Goal: Find specific page/section: Find specific page/section

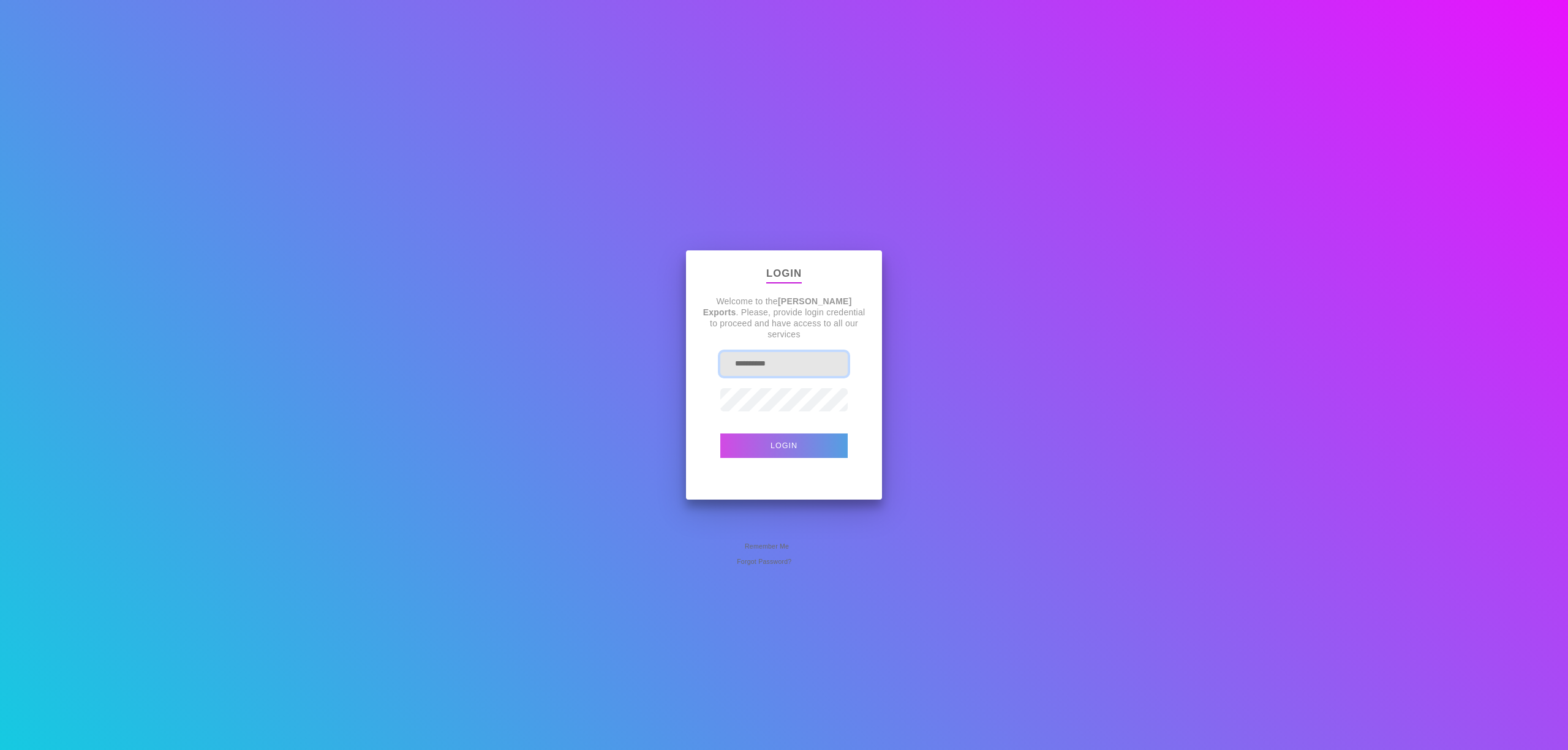
drag, startPoint x: 812, startPoint y: 363, endPoint x: 175, endPoint y: 377, distance: 637.2
click at [221, 391] on div "**********" at bounding box center [784, 375] width 1568 height 750
type input "**********"
click at [720, 434] on button "Login" at bounding box center [784, 446] width 127 height 24
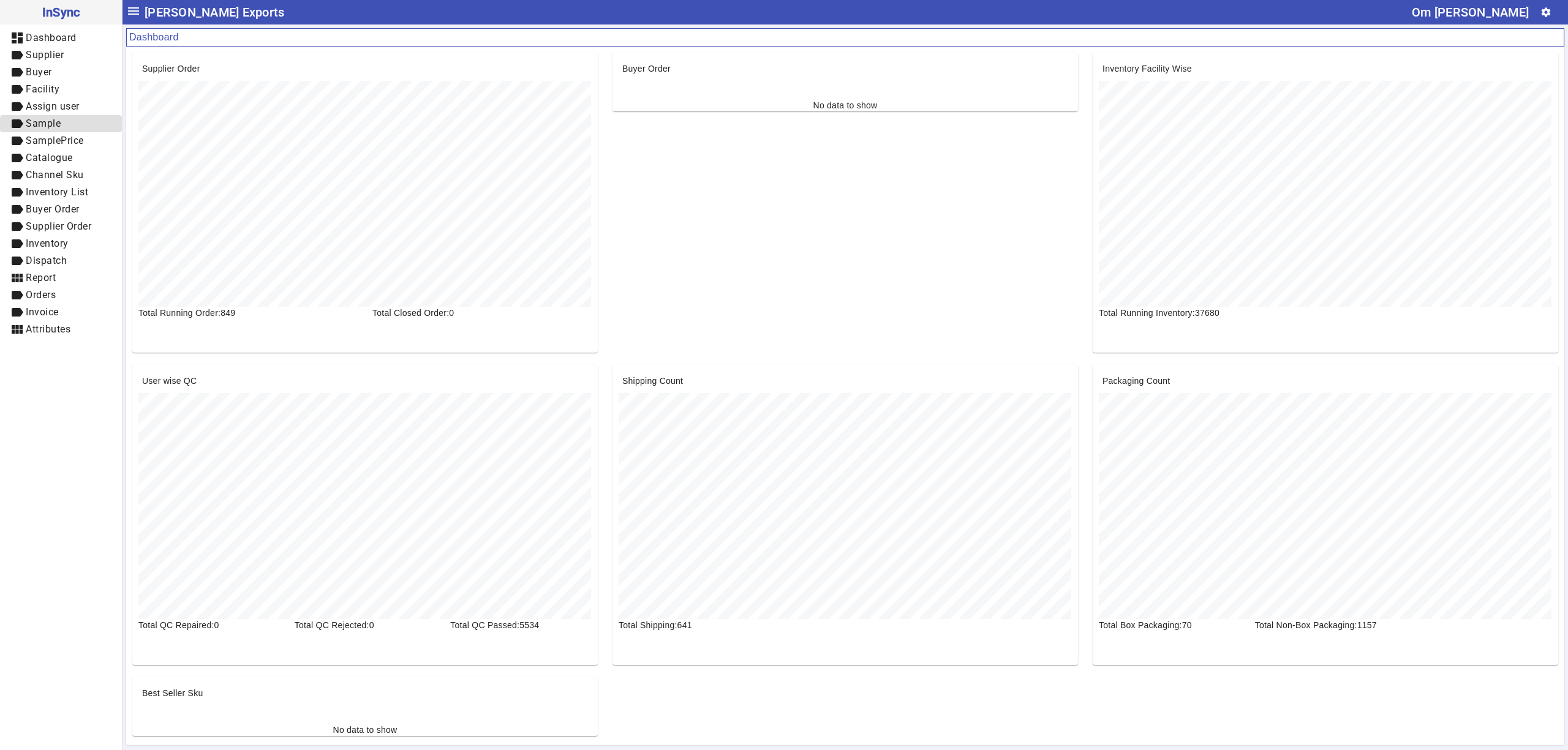
click at [22, 126] on mat-icon "label" at bounding box center [17, 124] width 15 height 15
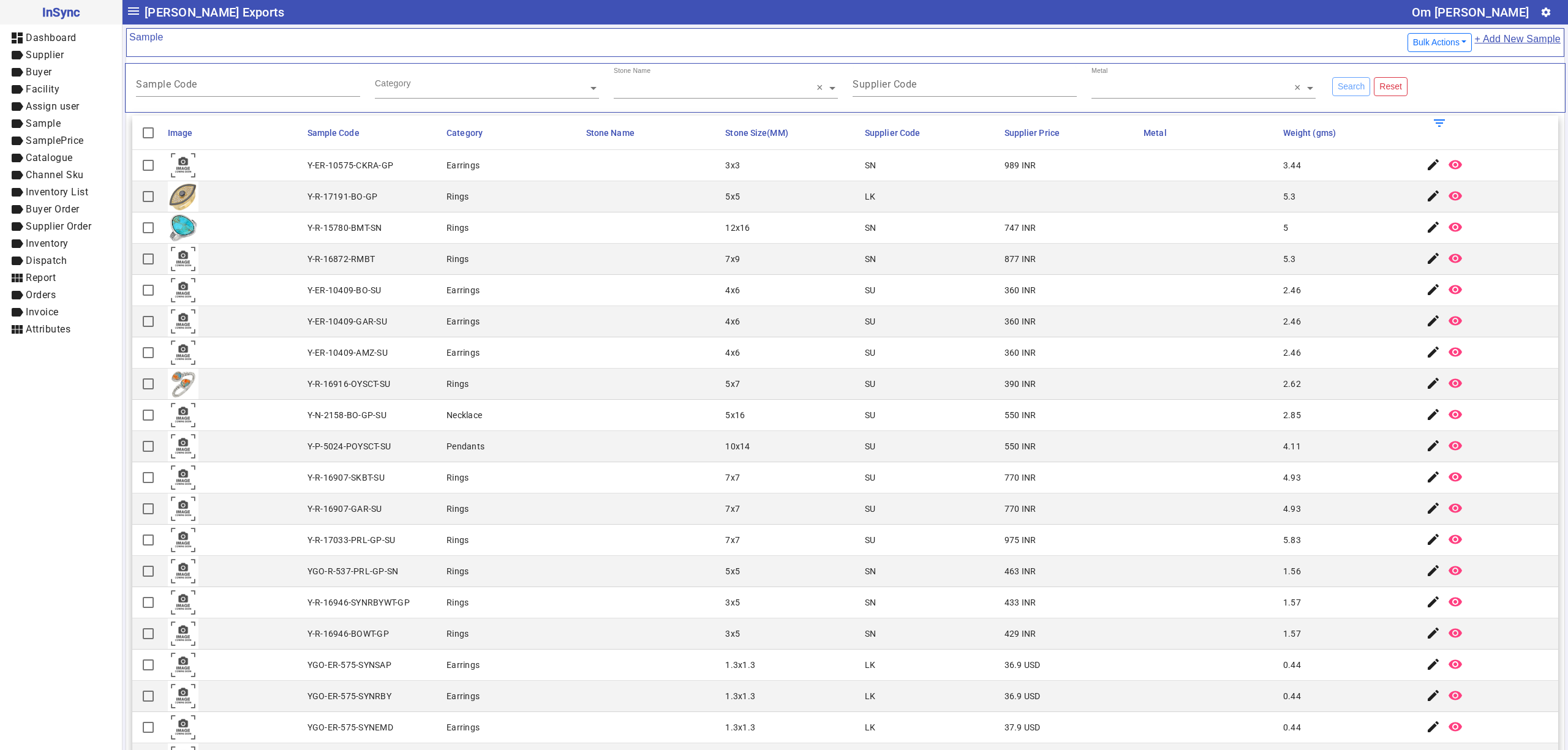
click at [1332, 234] on mat-cell "5" at bounding box center [1349, 228] width 139 height 31
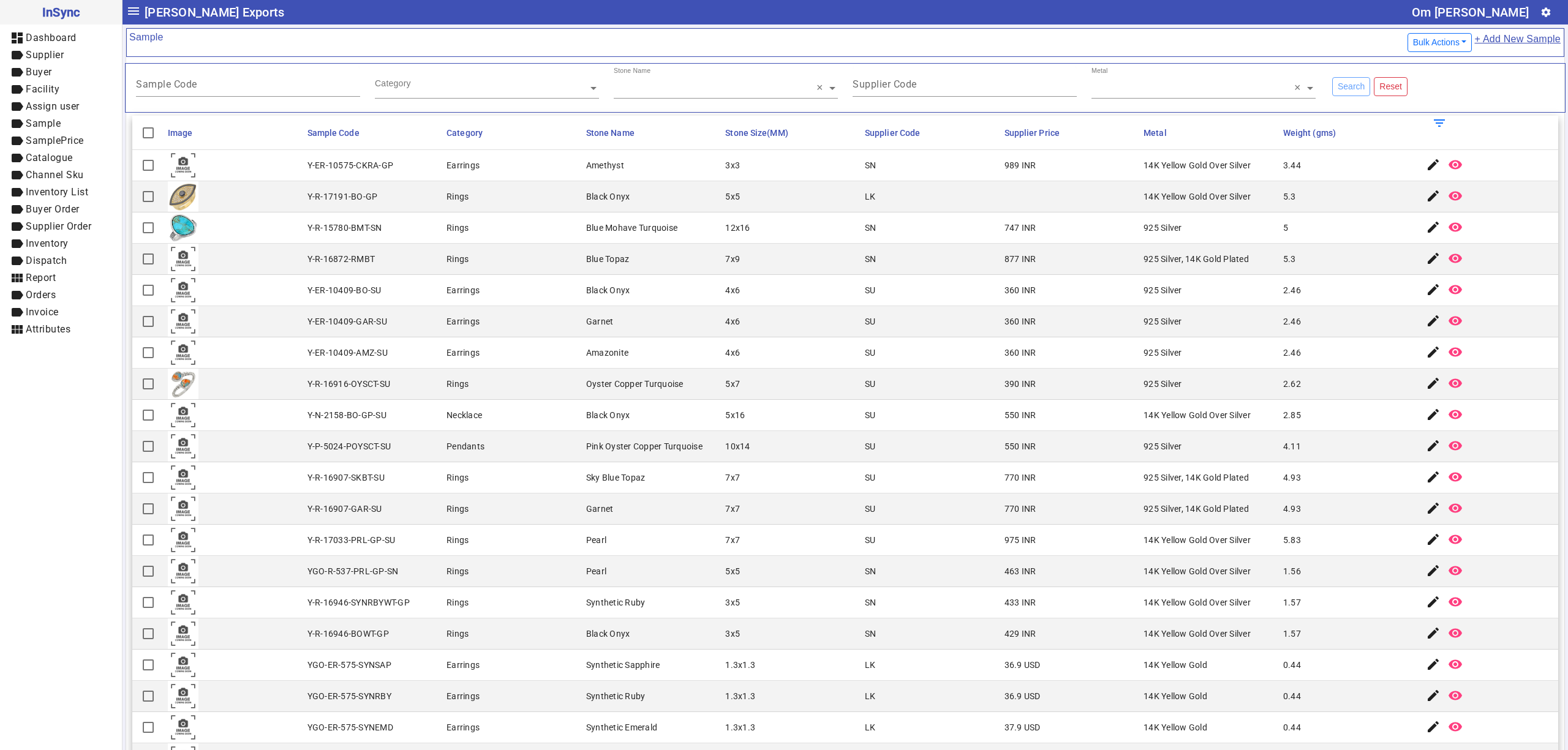
click at [721, 179] on mat-cell "3x3" at bounding box center [791, 166] width 139 height 31
click at [1071, 269] on mat-cell "877 INR" at bounding box center [1071, 259] width 139 height 31
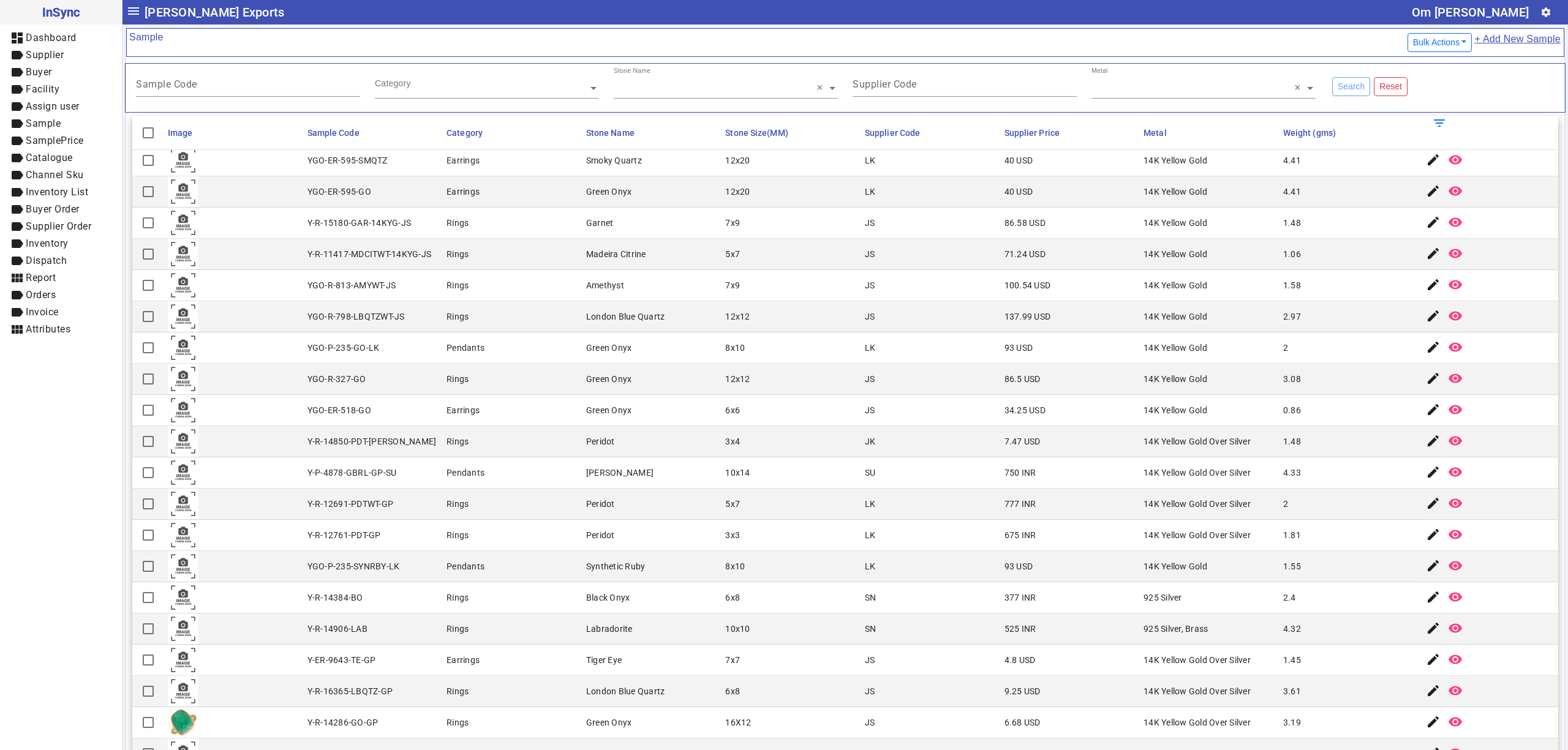
scroll to position [131, 0]
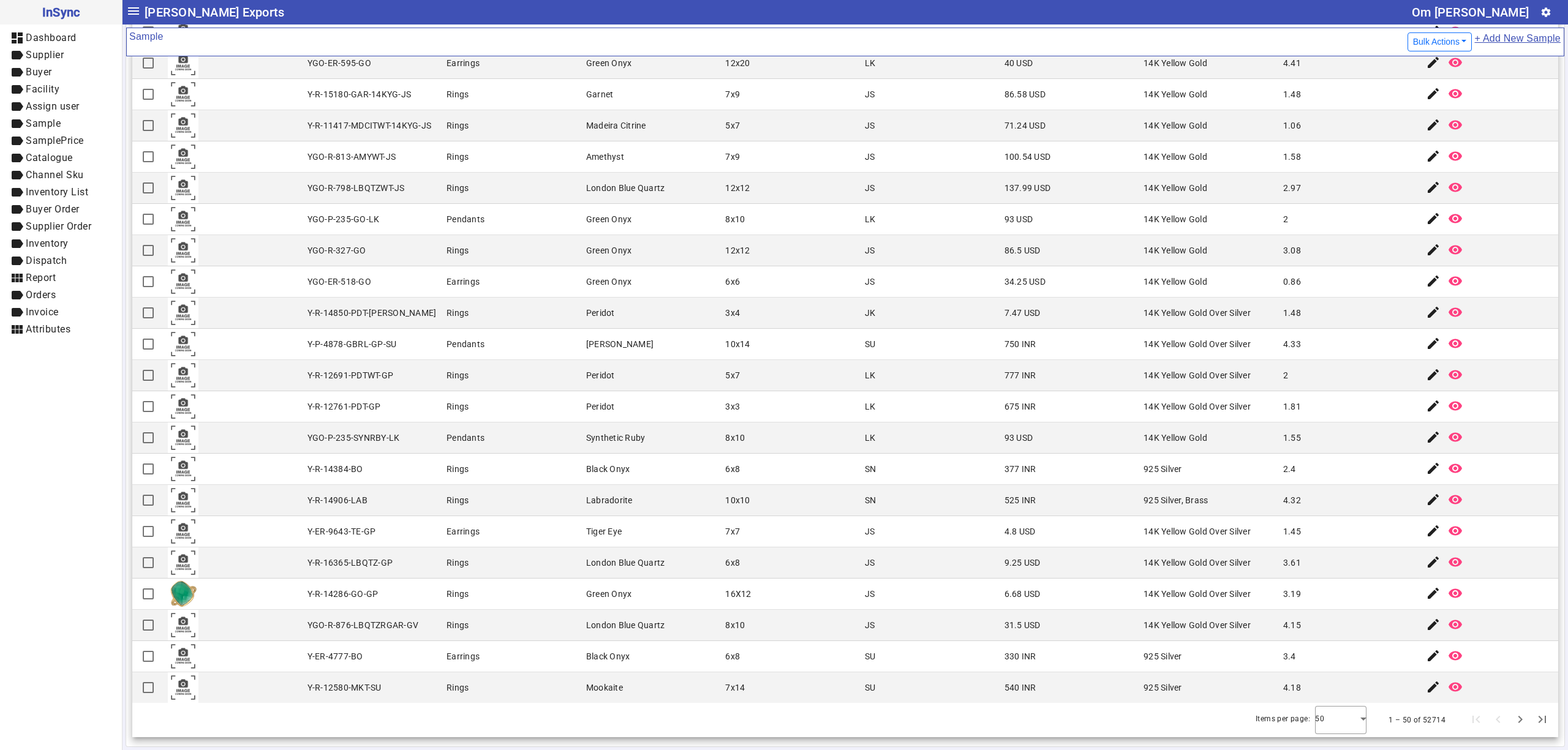
click at [1494, 499] on mat-cell "edit remove_red_eye" at bounding box center [1488, 501] width 139 height 31
click at [1330, 722] on div at bounding box center [1341, 720] width 51 height 29
click at [1320, 686] on mat-option "100" at bounding box center [1317, 686] width 51 height 29
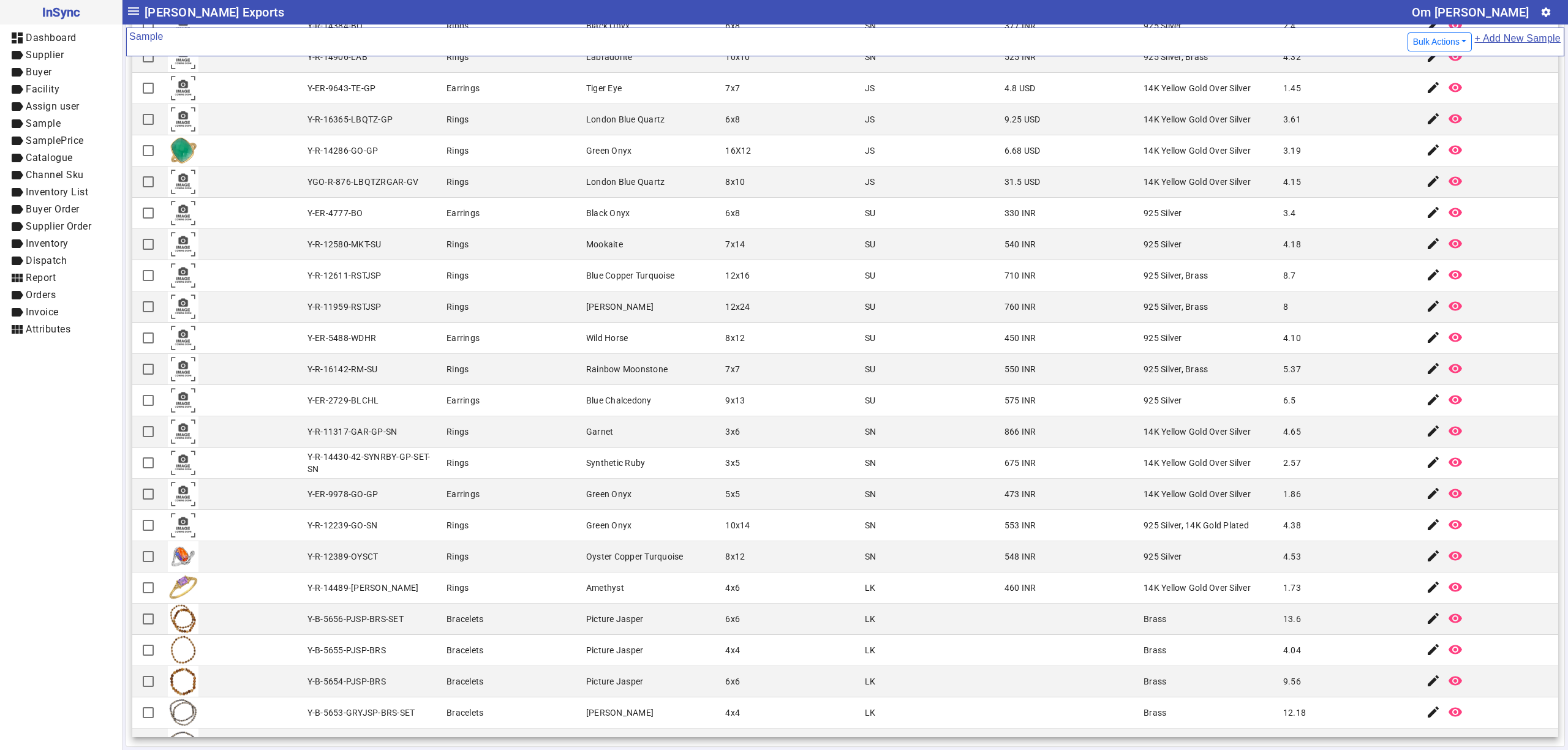
scroll to position [1187, 0]
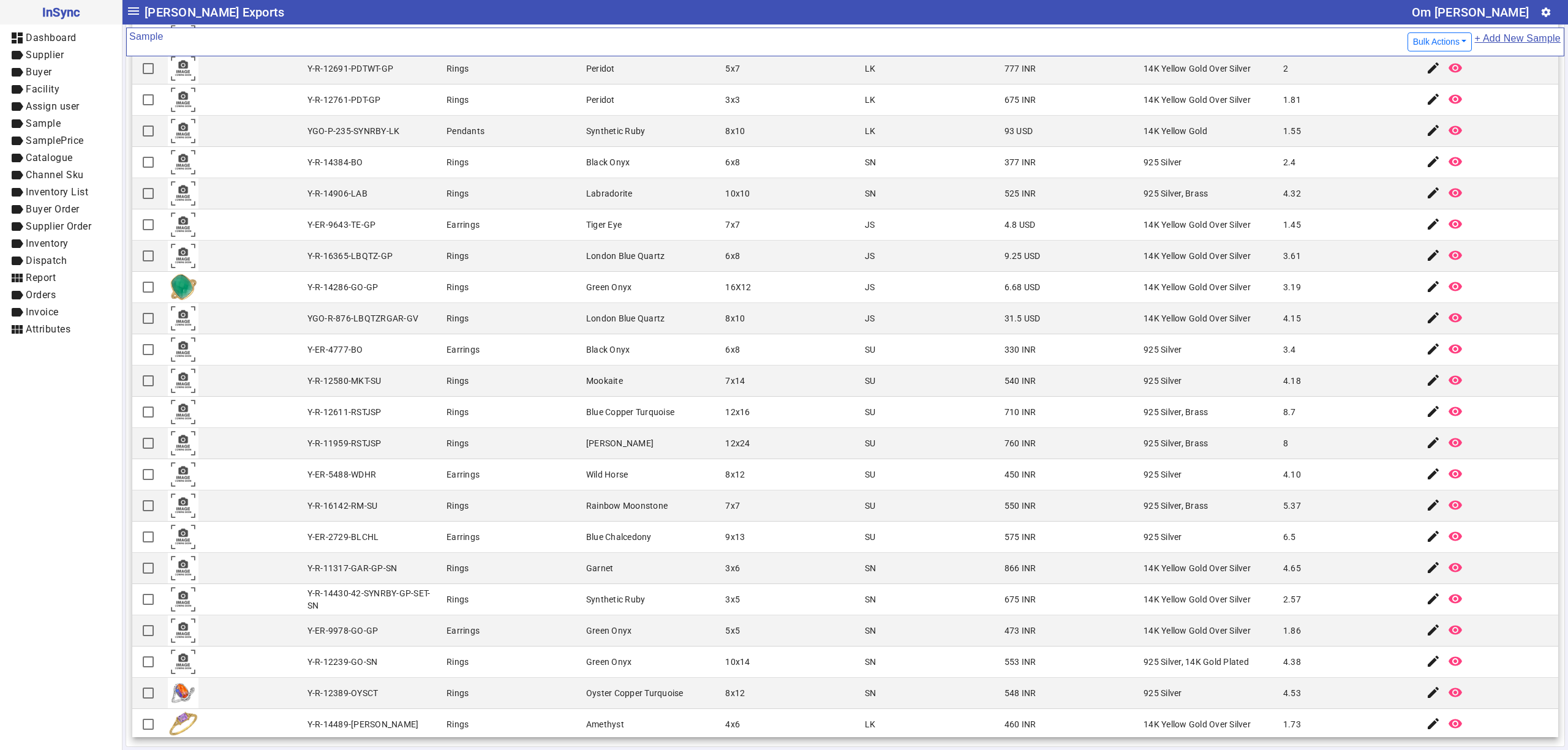
click at [1140, 348] on mat-cell "925 Silver" at bounding box center [1209, 350] width 139 height 31
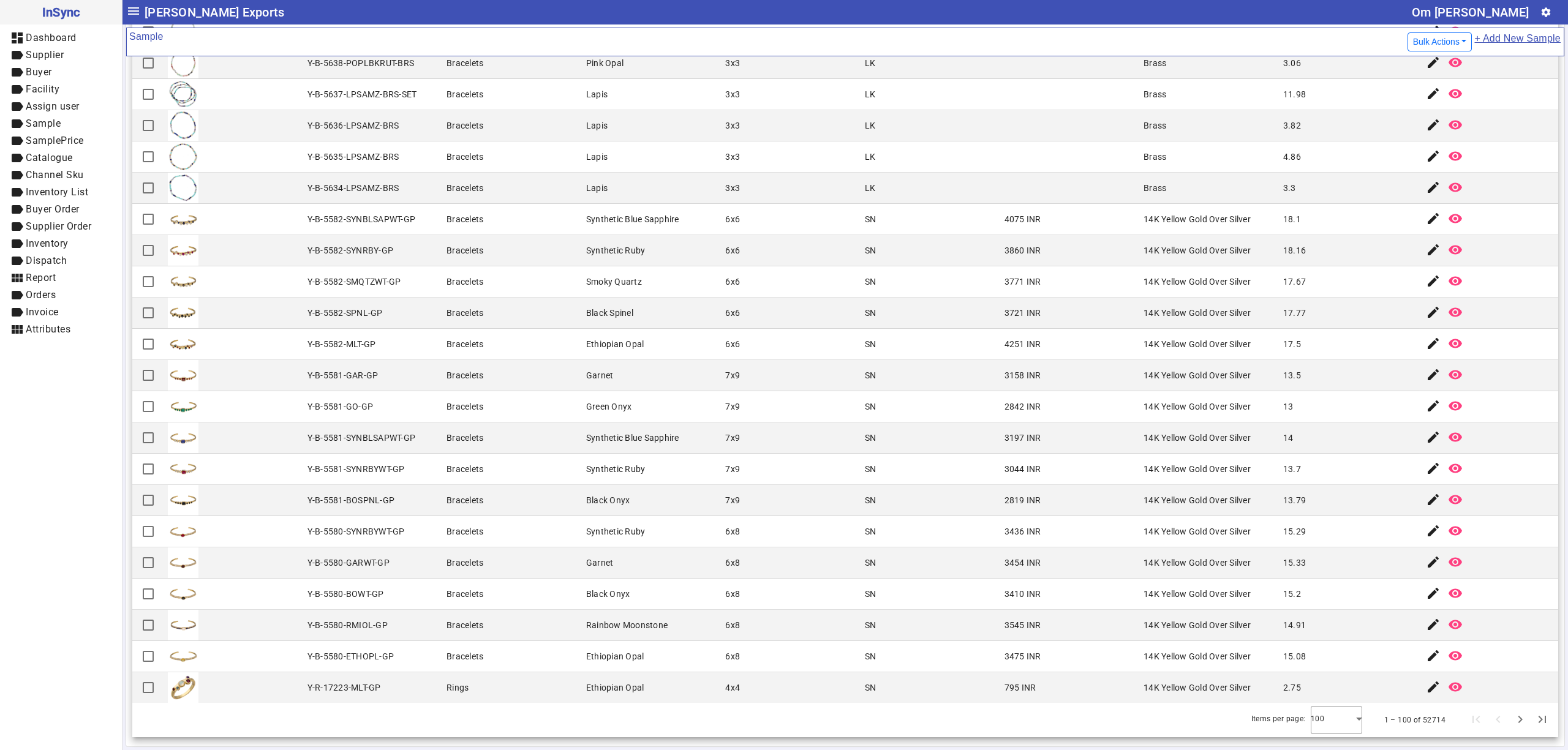
scroll to position [2461, 0]
click at [1089, 383] on mat-cell "3158 INR" at bounding box center [1071, 376] width 139 height 31
click at [1353, 608] on mat-cell "15.2" at bounding box center [1349, 594] width 139 height 31
click at [1198, 360] on mat-cell "14K Yellow Gold Over Silver" at bounding box center [1209, 376] width 139 height 31
click at [1039, 368] on mat-cell "3158 INR" at bounding box center [1071, 376] width 139 height 31
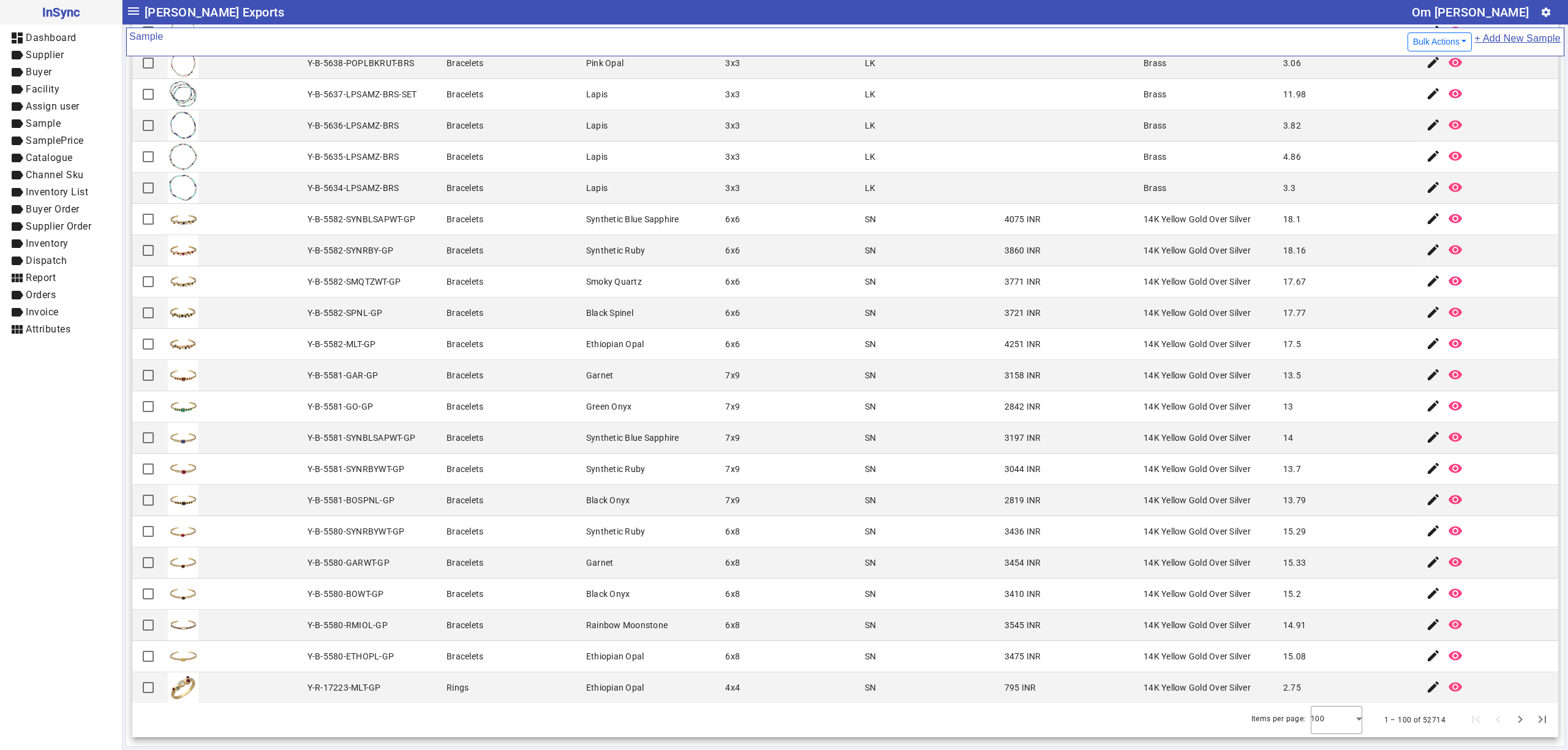
click at [1024, 371] on div "3158 INR" at bounding box center [1023, 376] width 37 height 12
click at [1048, 361] on mat-cell "3158 INR" at bounding box center [1071, 376] width 139 height 31
click at [1027, 332] on mat-cell "4251 INR" at bounding box center [1071, 345] width 139 height 31
click at [1073, 319] on mat-cell "3721 INR" at bounding box center [1071, 313] width 139 height 31
click at [1056, 348] on mat-cell "4251 INR" at bounding box center [1071, 345] width 139 height 31
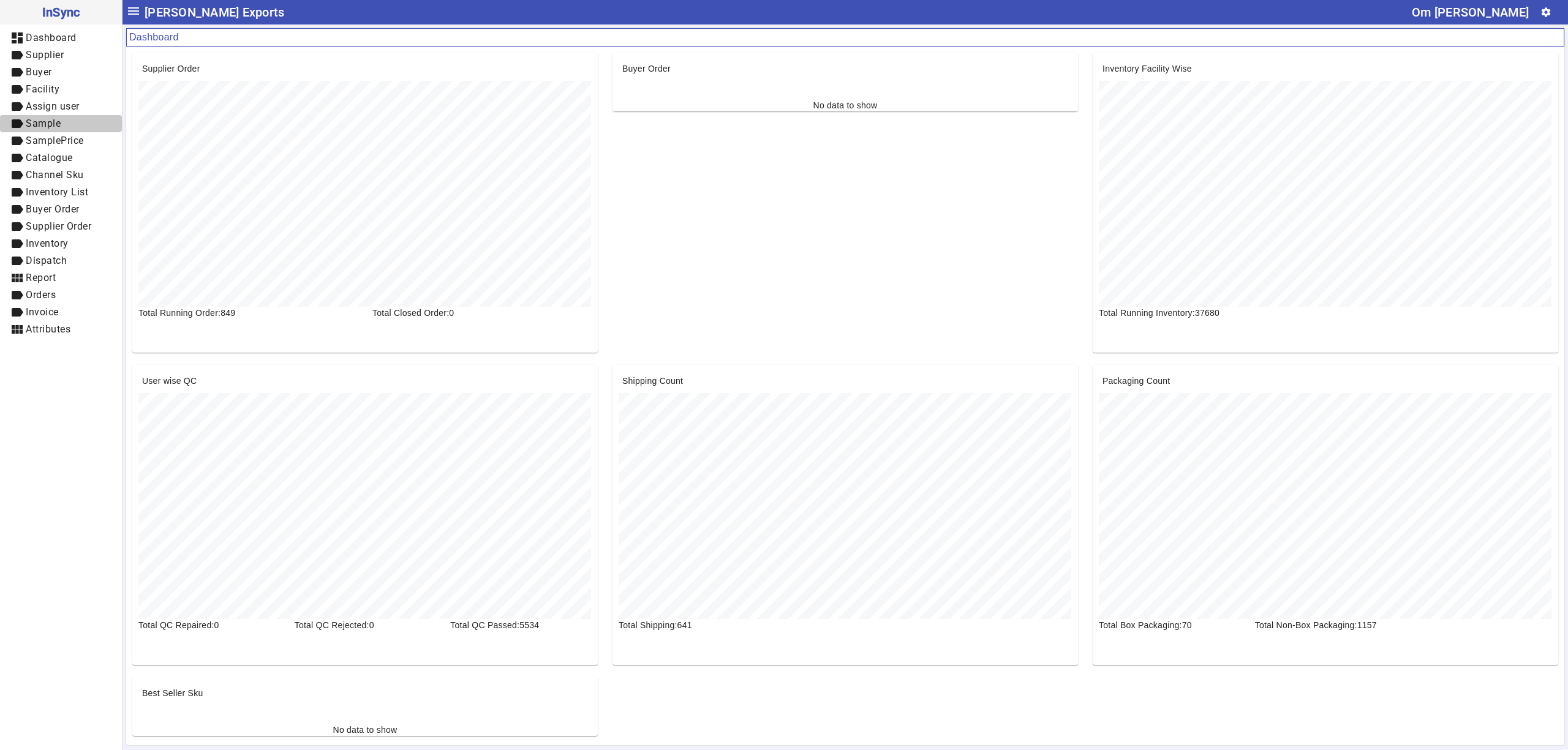
click at [74, 120] on span "label Sample" at bounding box center [60, 124] width 102 height 16
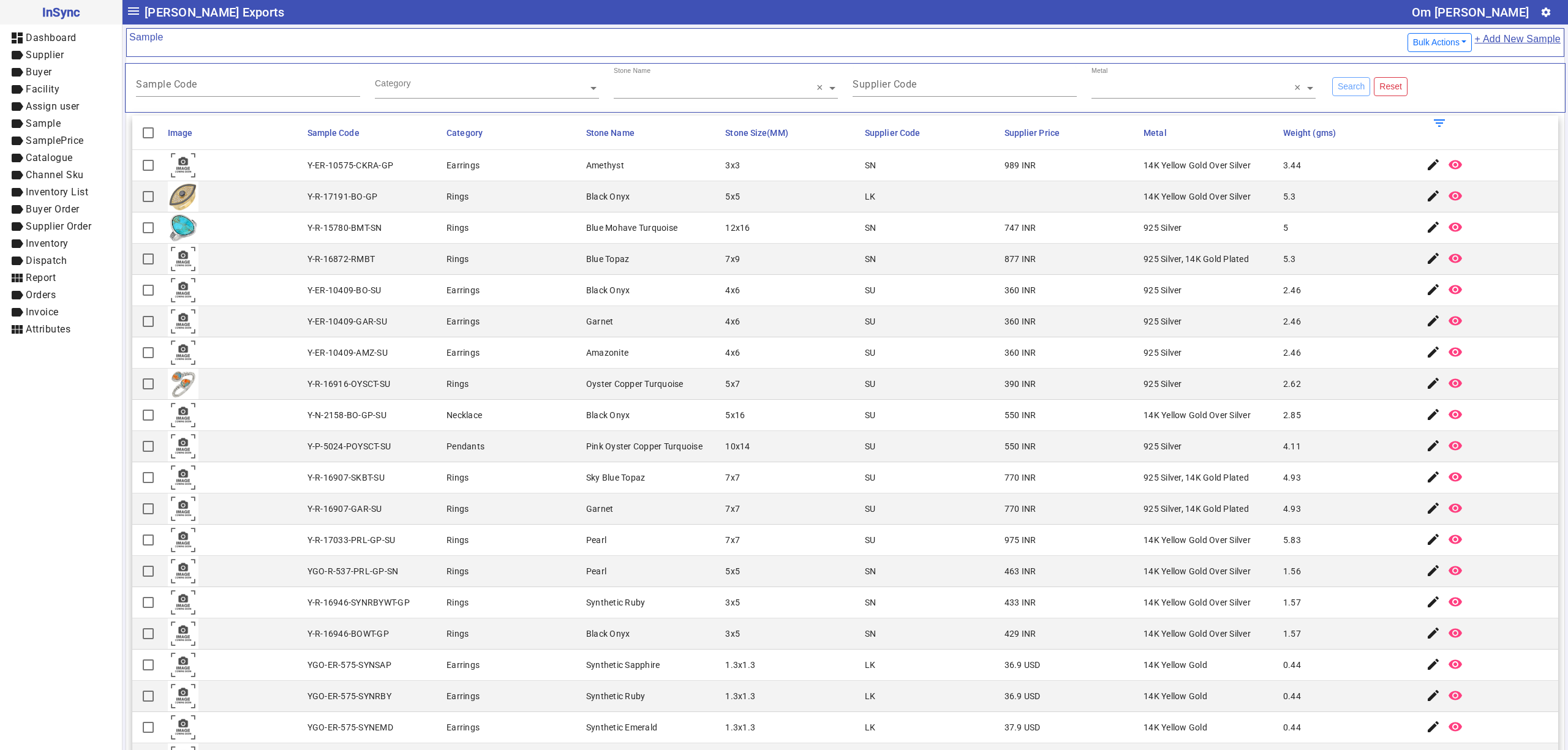
click at [1117, 332] on mat-cell "360 INR" at bounding box center [1071, 322] width 139 height 31
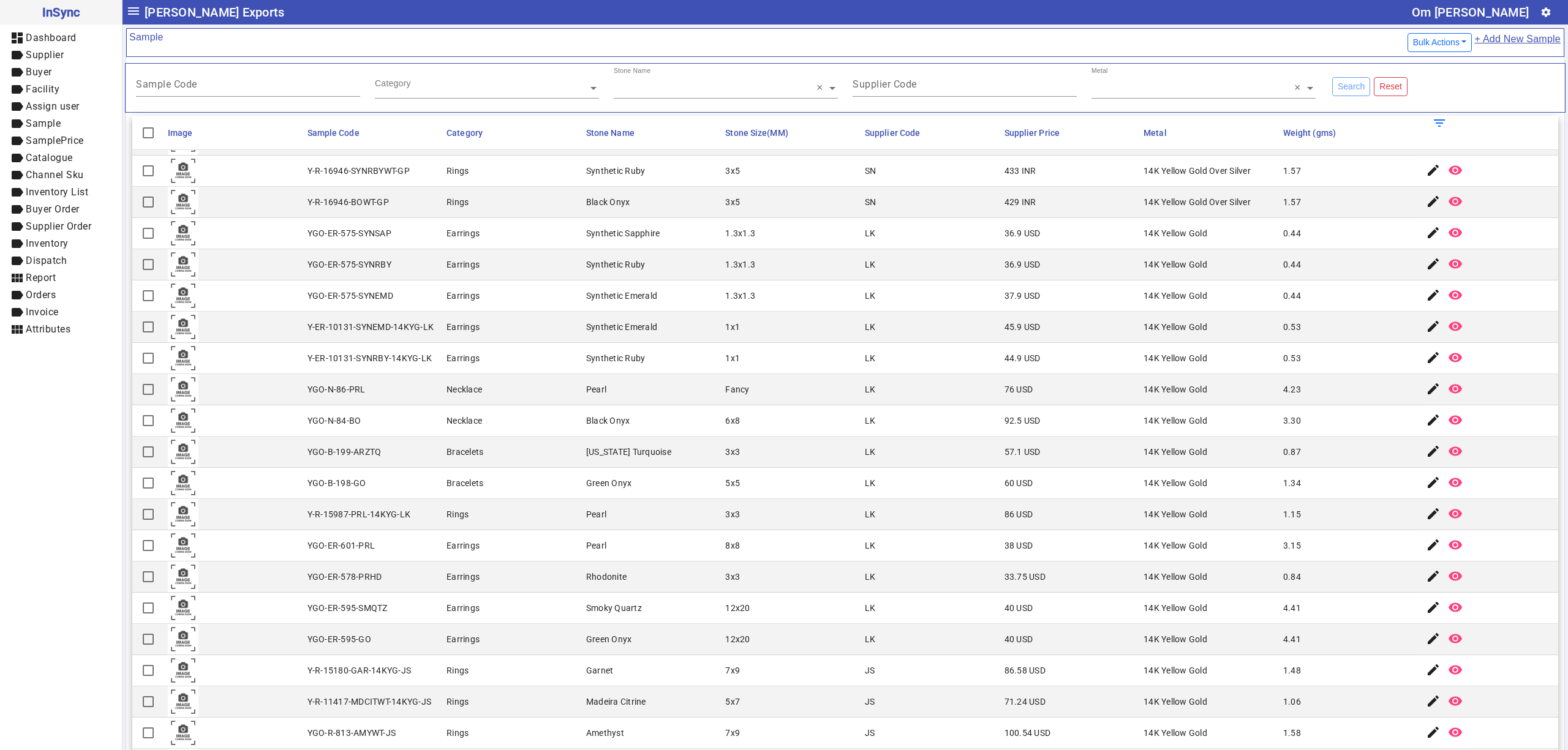
scroll to position [816, 0]
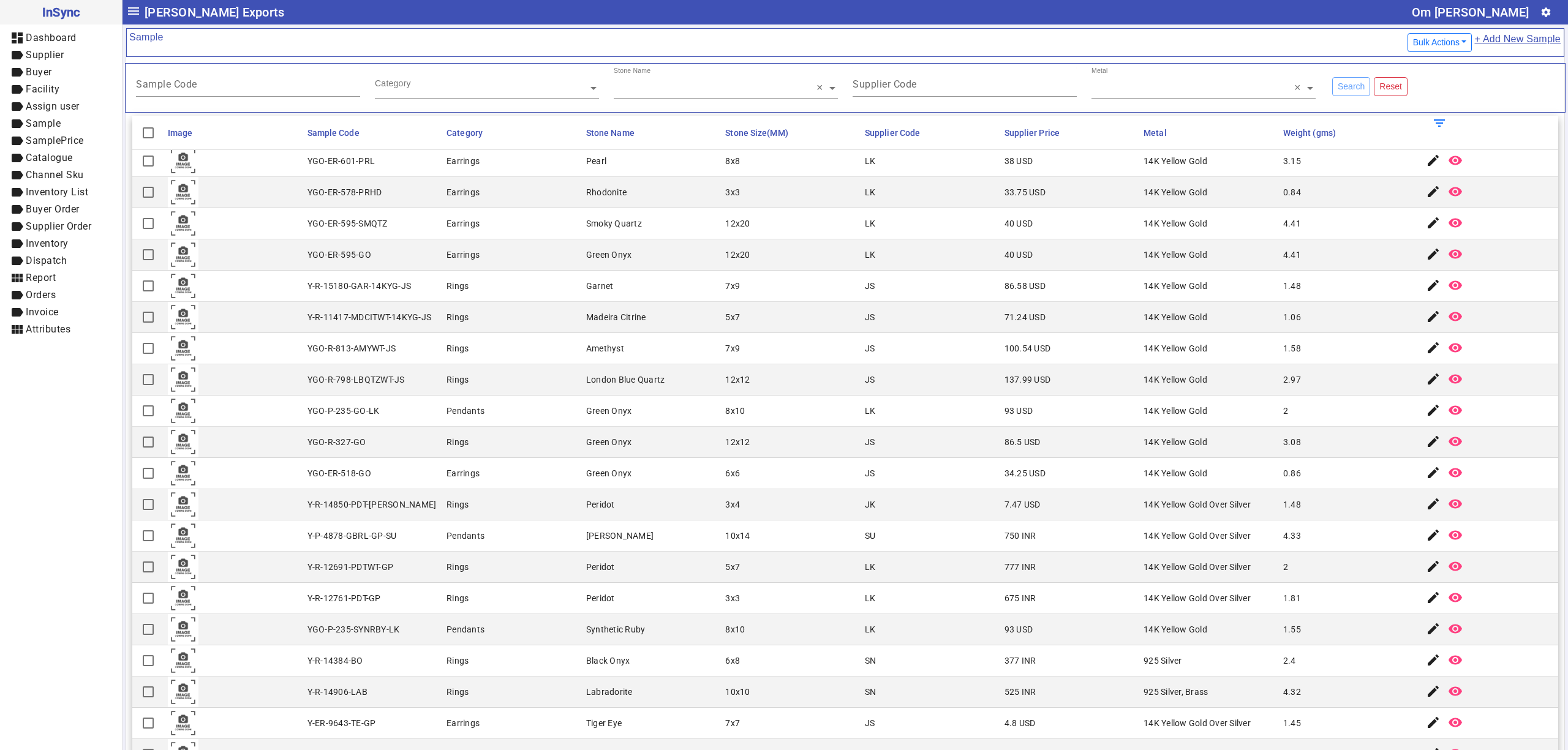
click at [1142, 345] on mat-cell "14K Yellow Gold" at bounding box center [1209, 349] width 139 height 31
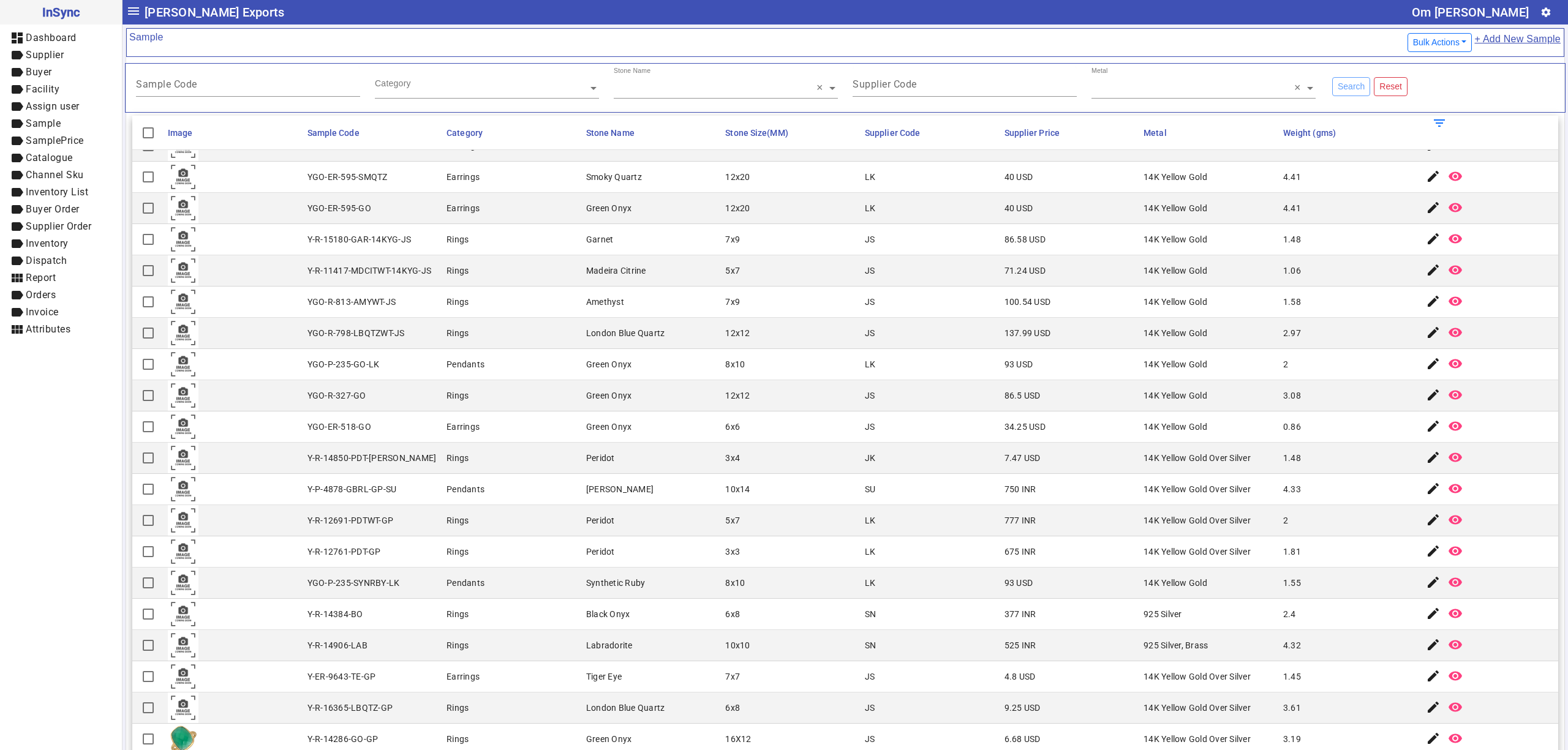
scroll to position [889, 0]
